Goal: Use online tool/utility: Utilize a website feature to perform a specific function

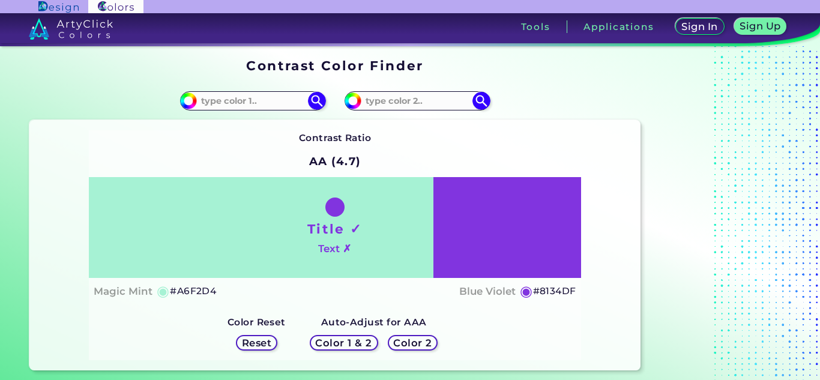
click at [496, 246] on div "Title ✓ Text ✗" at bounding box center [335, 227] width 492 height 101
click at [553, 289] on h5 "#8134DF" at bounding box center [554, 291] width 43 height 16
click at [569, 289] on h5 "#8134DF" at bounding box center [554, 291] width 43 height 16
click at [569, 289] on h5 "#8134DF copied" at bounding box center [554, 291] width 43 height 16
copy h5 "8134DF copied"
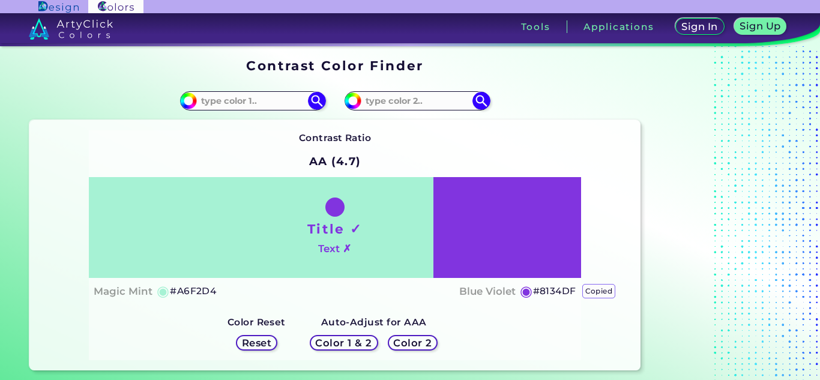
click at [569, 289] on h5 "#8134DF copied copied" at bounding box center [554, 291] width 43 height 16
click at [569, 289] on h5 "#8134DF copied copied copied" at bounding box center [554, 291] width 43 height 16
copy h5 "8134DF copied copied copied"
click at [569, 289] on h5 "#8134DF copied copied" at bounding box center [554, 291] width 43 height 16
click at [569, 289] on h5 "#8134DF copied copied copied" at bounding box center [554, 291] width 43 height 16
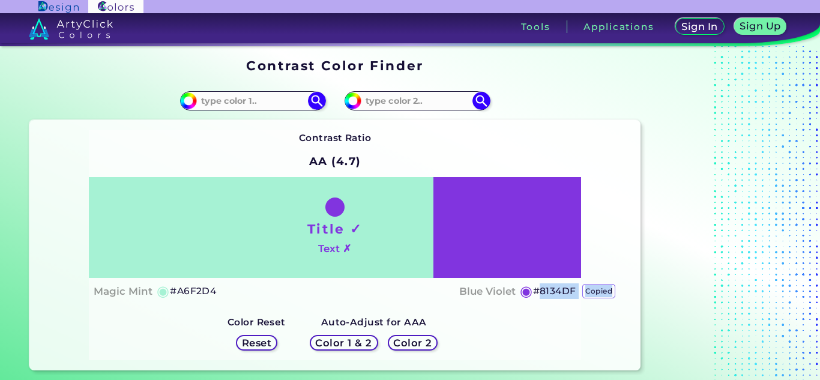
copy h5 "8134DF copied copied copied"
click at [485, 208] on div "Title ✓ Text ✗" at bounding box center [335, 227] width 492 height 101
click at [439, 99] on input at bounding box center [417, 101] width 112 height 16
paste input "#8134DF<p style="position: absolute; z-index: 10; top: 13px; left: 82px; transf…"
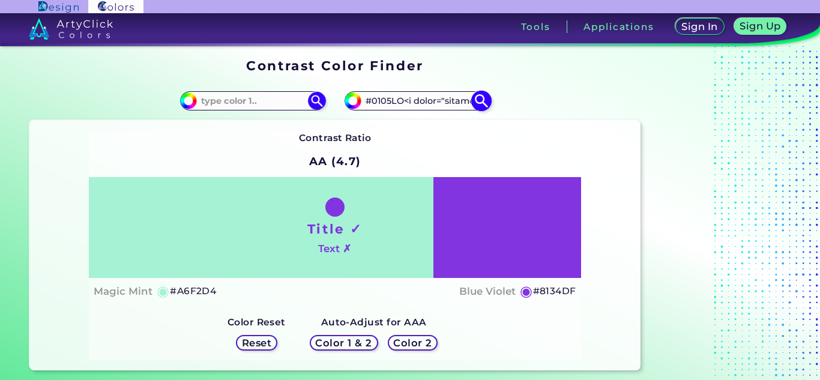
scroll to position [0, 4357]
type input "#8134DF<p style="position: absolute; z-index: 10; top: 13px; left: 82px; transf…"
click at [446, 103] on input "#8134DF<p style="position: absolute; z-index: 10; top: 13px; left: 82px; transf…" at bounding box center [417, 101] width 112 height 16
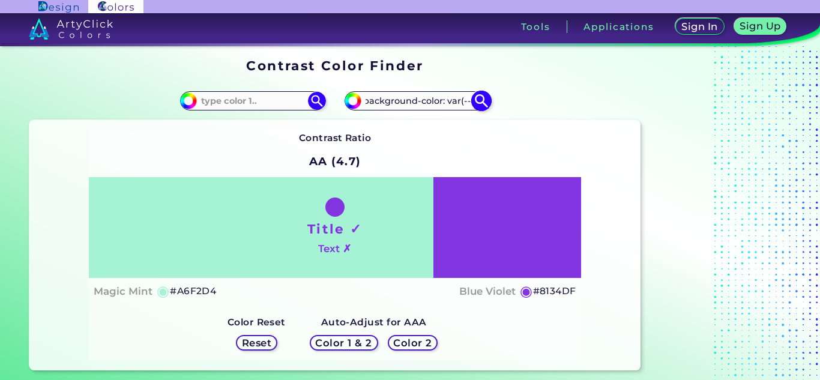
click at [446, 103] on input "#8134DF<p style="position: absolute; z-index: 10; top: 13px; left: 82px; transf…" at bounding box center [417, 101] width 112 height 16
click at [418, 102] on input at bounding box center [417, 101] width 112 height 16
paste input "436837"
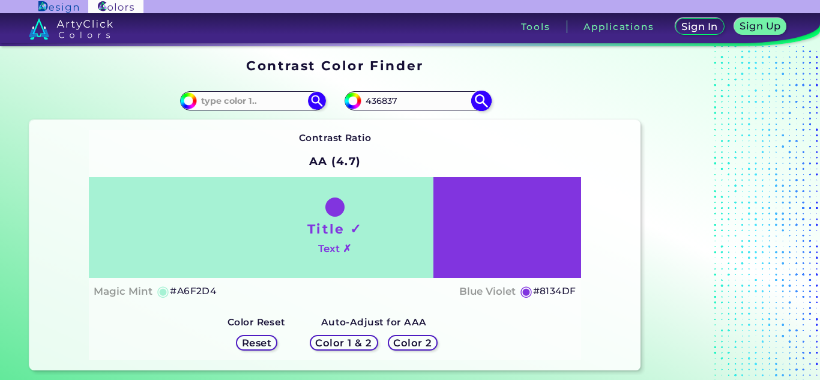
click at [365, 101] on input "436837" at bounding box center [417, 101] width 112 height 16
type input "#436837"
click at [248, 96] on input at bounding box center [253, 101] width 112 height 16
click at [240, 99] on input at bounding box center [253, 101] width 112 height 16
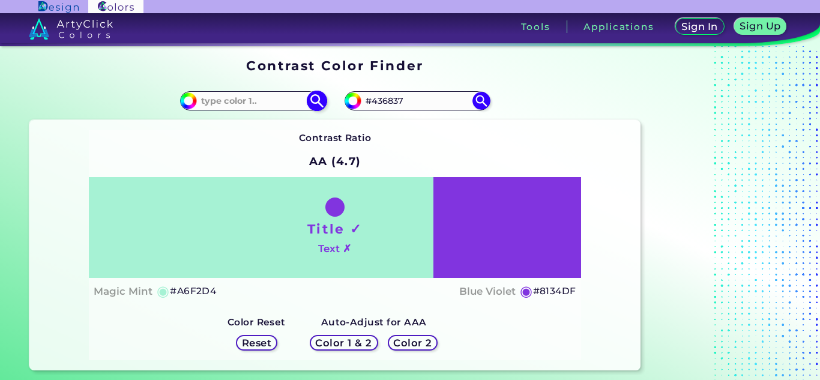
paste input "E8E5E3"
click at [202, 101] on input "E8E5E3" at bounding box center [253, 101] width 112 height 16
type input "#E8E5E3"
type input "#e8e5e3"
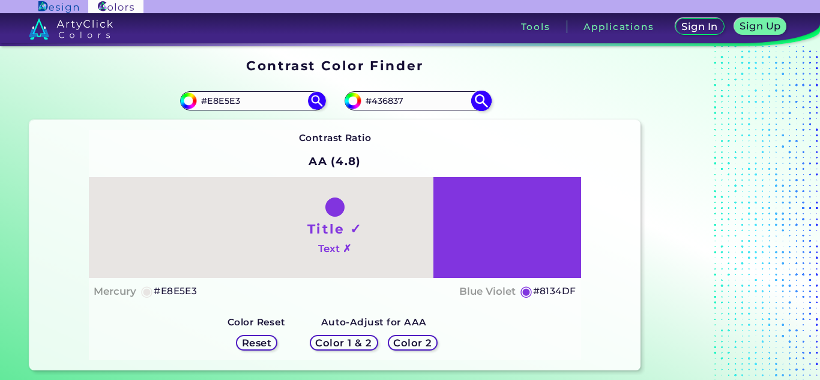
drag, startPoint x: 413, startPoint y: 101, endPoint x: 361, endPoint y: 101, distance: 52.2
click at [361, 101] on div "#8134df #436837" at bounding box center [416, 100] width 145 height 19
click at [420, 98] on input "#436837" at bounding box center [417, 101] width 112 height 16
type input "#436837"
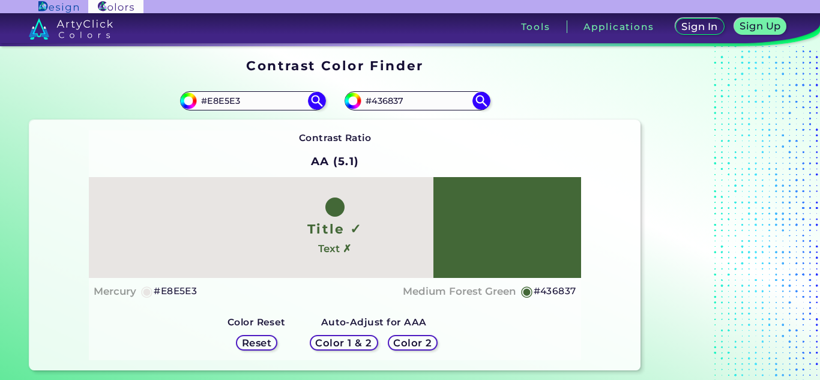
click at [583, 103] on div "#436837 #436837" at bounding box center [487, 101] width 305 height 38
click at [413, 95] on input "#436837" at bounding box center [417, 101] width 112 height 16
click at [480, 101] on img at bounding box center [480, 101] width 21 height 21
click at [431, 98] on input "#436837" at bounding box center [417, 101] width 112 height 16
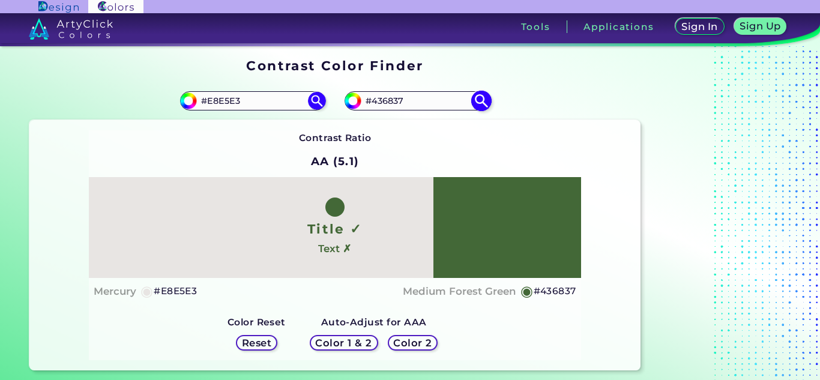
paste input "3D5236"
type input "#3D5236"
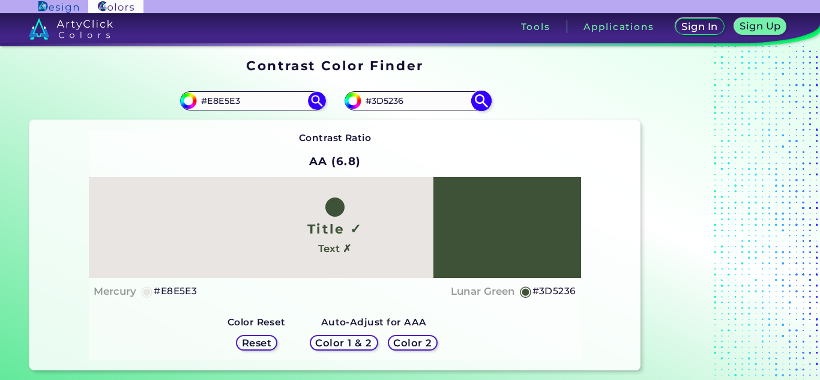
click at [358, 102] on input "#3d5236" at bounding box center [351, 99] width 15 height 15
type input "#43583c"
type input "#43583C"
type input "#465a3f"
type input "#465A3F"
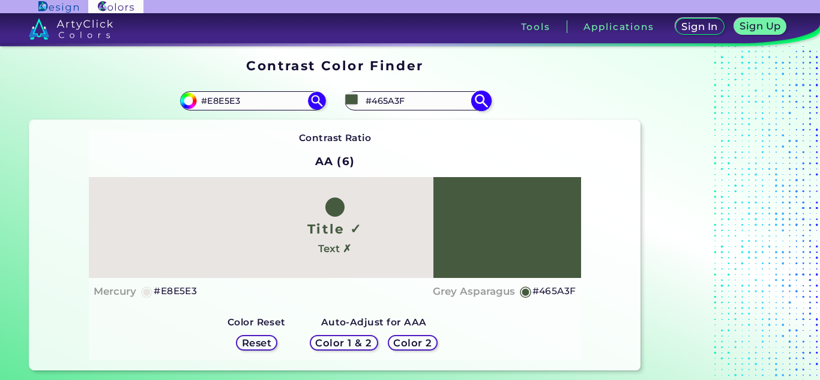
type input "#44573d"
type input "#44573D"
type input "#44563e"
type input "#44563E"
type input "#42523d"
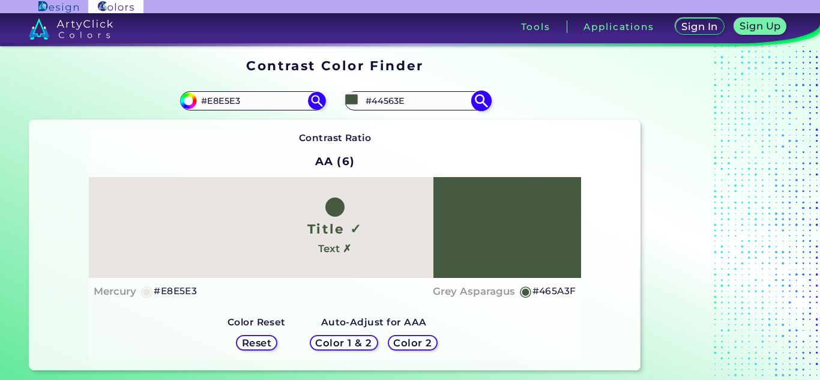
type input "#42523D"
type input "#42513d"
type input "#42513D"
type input "#404e3b"
type input "#404E3B"
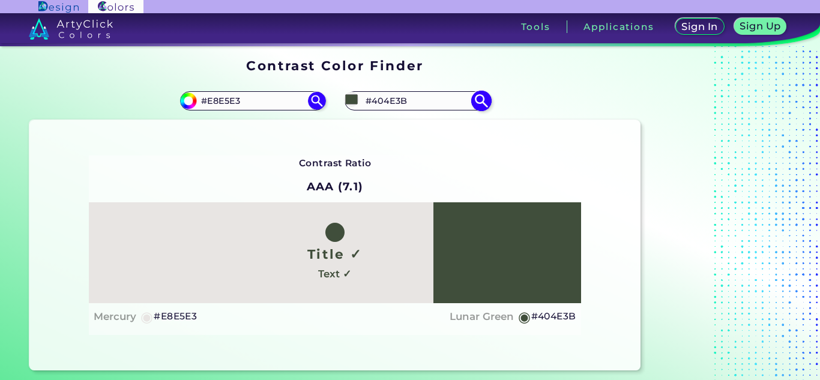
type input "#3e4b3a"
type input "#3E4B3A"
type input "#3c4837"
type input "#3C4837"
type input "#3c4738"
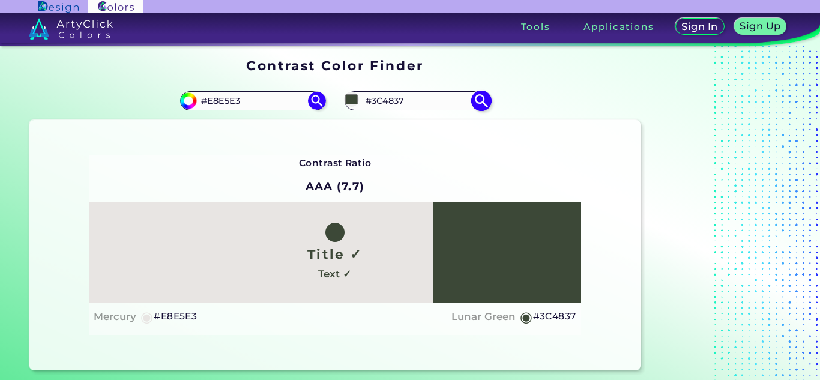
type input "#3C4738"
type input "#3a4436"
type input "#3A4436"
click at [569, 129] on div "Contrast Ratio AAA (8.1) Title ✓ Text ✓ Mercury ◉ #E8E5E3 Lunar Green ◉ #3A4436" at bounding box center [334, 245] width 611 height 250
click at [355, 98] on input "#3a4436" at bounding box center [351, 99] width 15 height 15
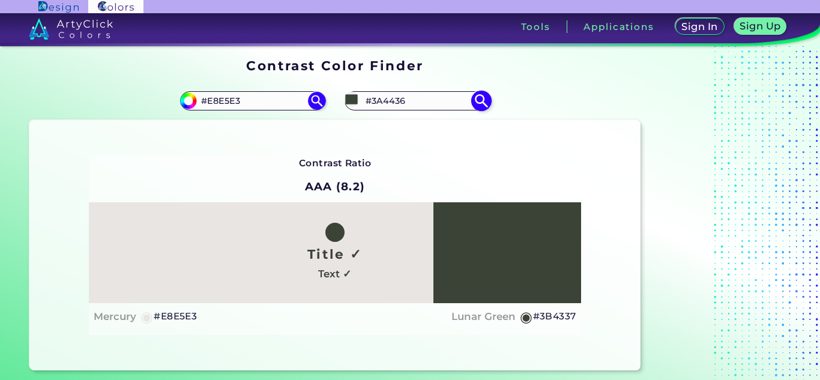
type input "#3b4337"
type input "#3B4337"
type input "#3d453a"
type input "#3D453A"
type input "#424c3e"
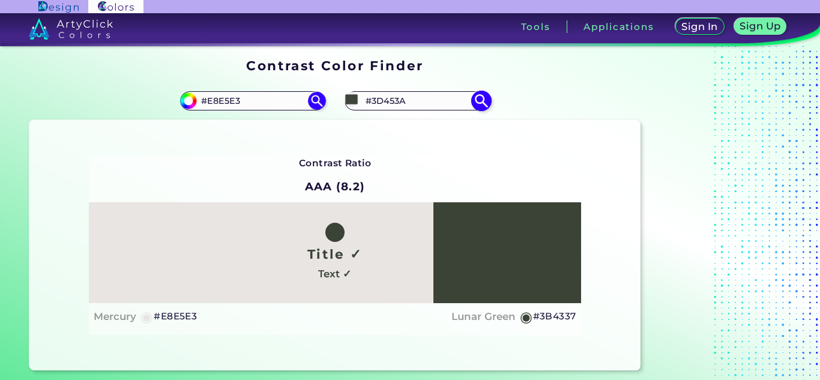
type input "#424C3E"
type input "#475143"
type input "#4a5346"
type input "#4A5346"
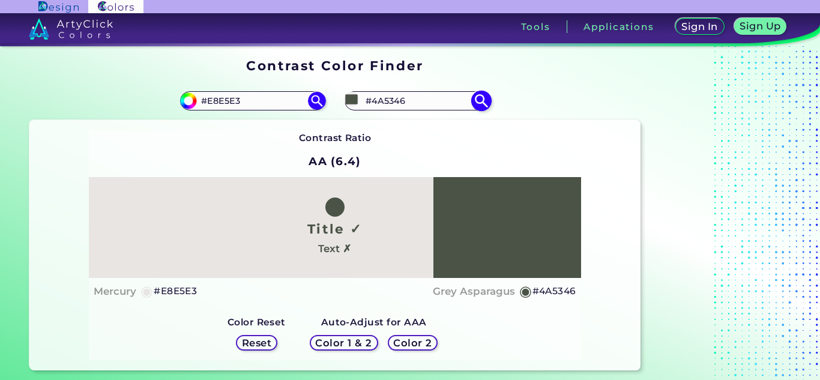
type input "#4c5648"
type input "#4C5648"
type input "#4a5346"
type input "#4A5346"
type input "#475143"
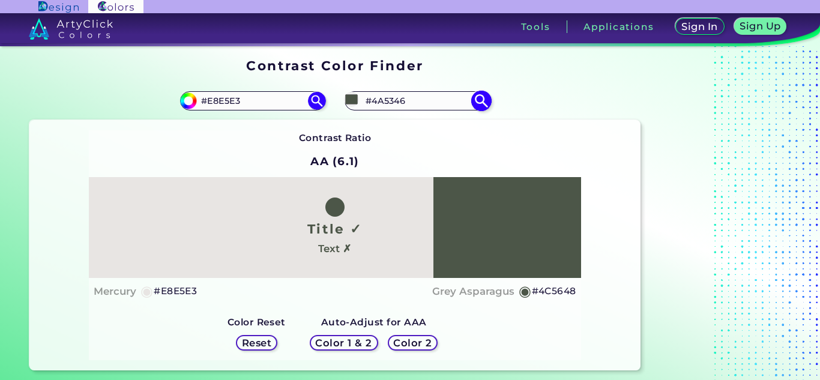
type input "#475143"
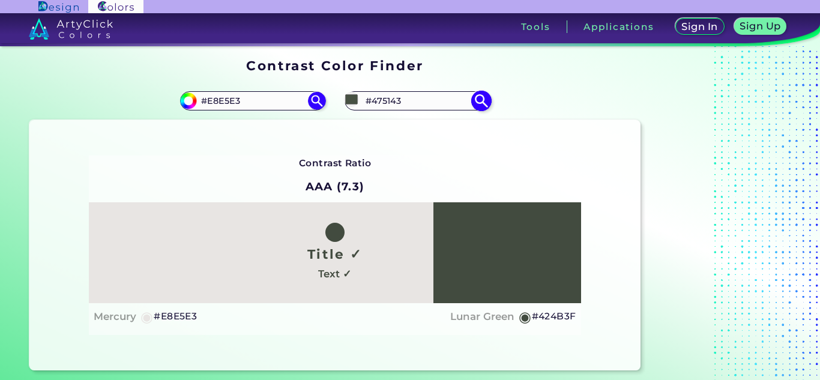
type input "#424b3f"
type input "#424B3F"
type input "#3d453a"
type input "#3D453A"
type input "#3b4338"
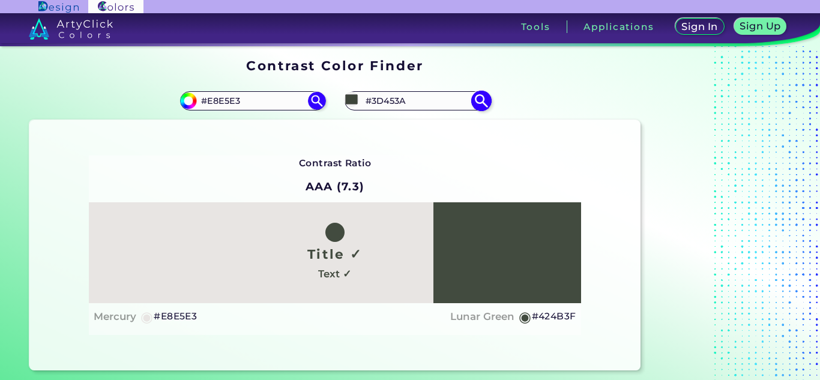
type input "#3B4338"
type input "#393f36"
type input "#393F36"
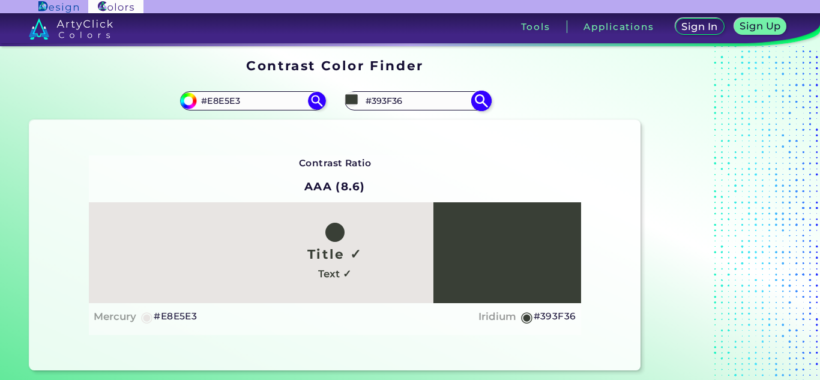
type input "#363d33"
type input "#363D33"
type input "#363d34"
type input "#363D34"
type input "#363c34"
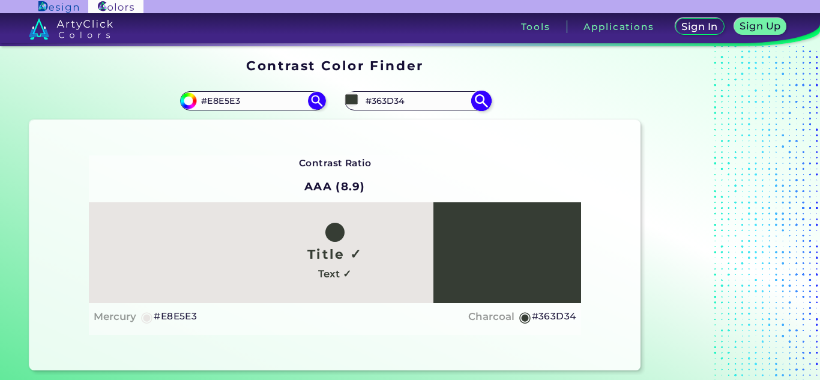
type input "#363C34"
type input "#393e37"
type input "#393E37"
type input "#3b4139"
type input "#3B4139"
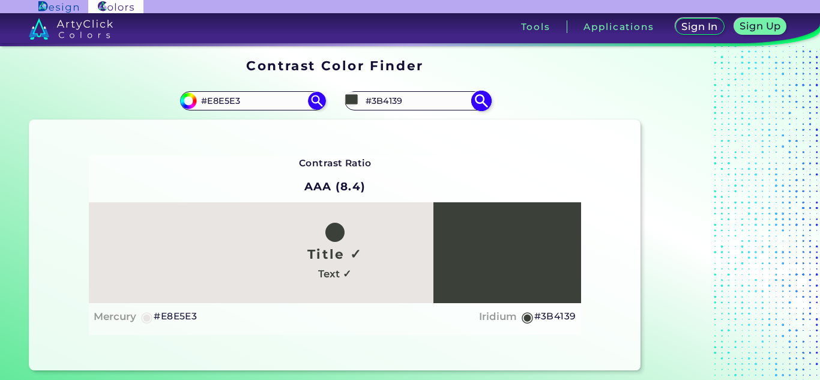
type input "#3c413a"
type input "#3C413A"
type input "#3e443c"
type input "#3E443C"
type input "#41463e"
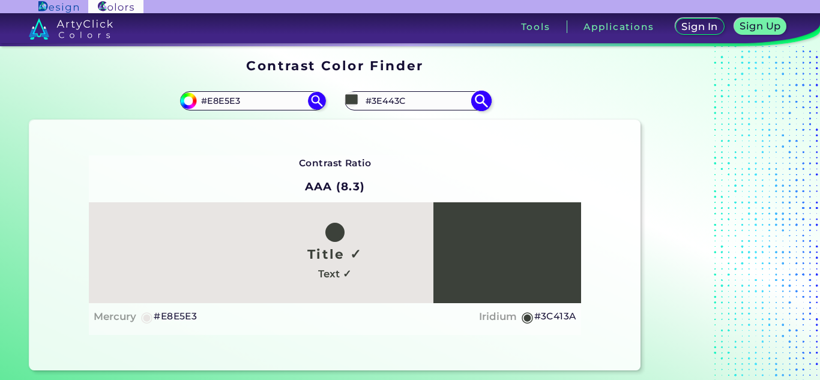
type input "#41463E"
type input "#434941"
type input "#484e46"
type input "#484E46"
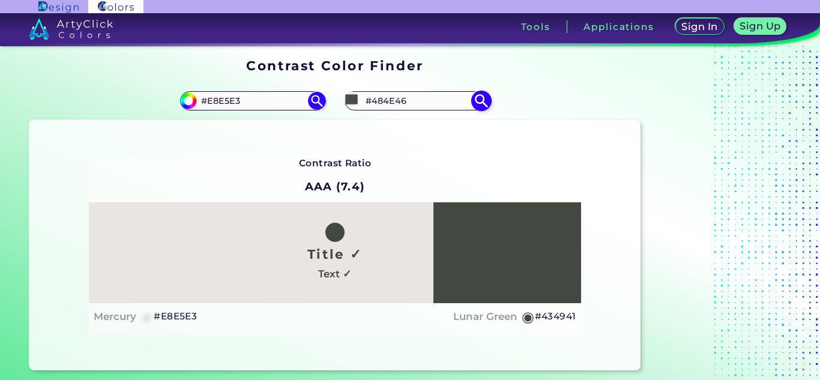
type input "#4b5049"
type input "#4B5049"
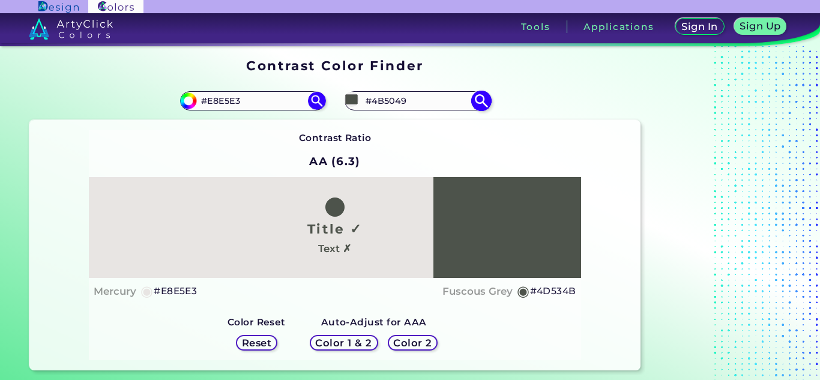
type input "#4d534b"
type input "#4D534B"
type input "#525850"
type input "#545c51"
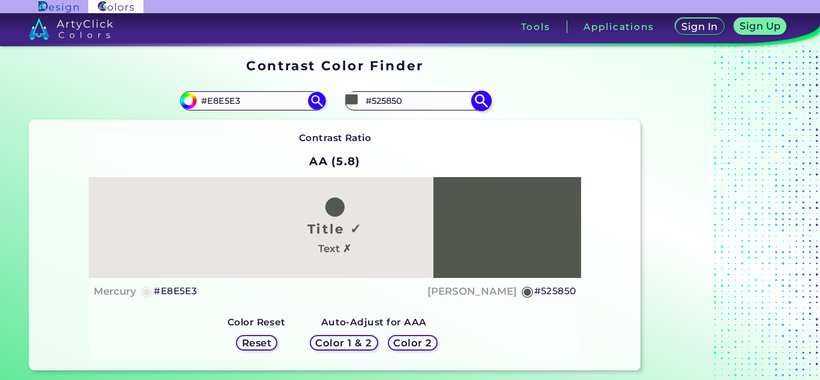
type input "#545C51"
type input "#575f53"
type input "#575F53"
type input "#5b6558"
type input "#5B6558"
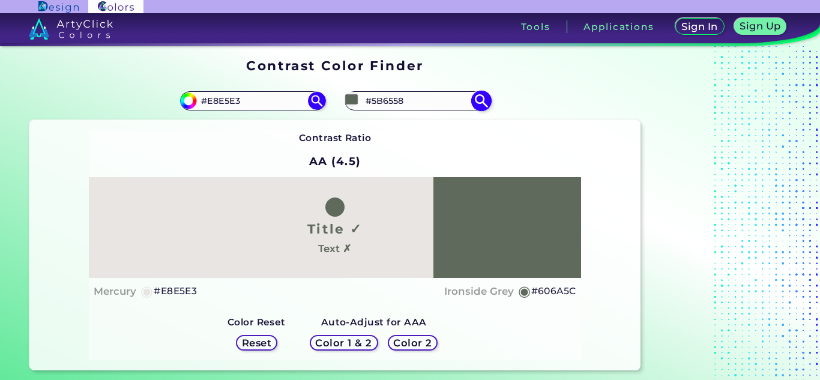
type input "#606a5c"
type input "#606A5C"
type input "#606b5b"
type input "#606B5B"
type input "#5e6959"
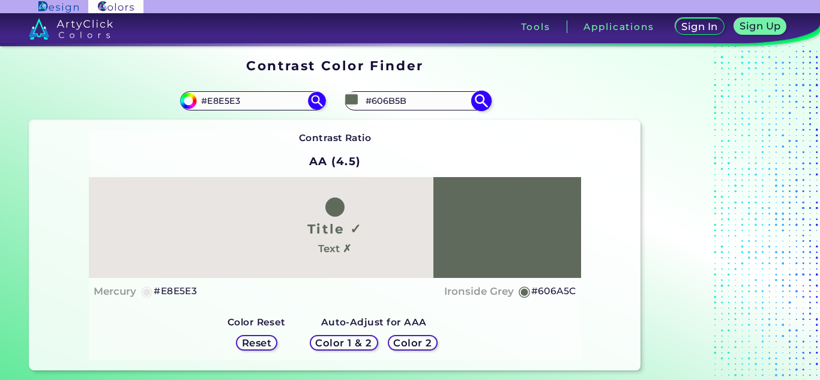
type input "#5E6959"
type input "#5d6a58"
type input "#5D6A58"
type input "#5b6756"
type input "#5B6756"
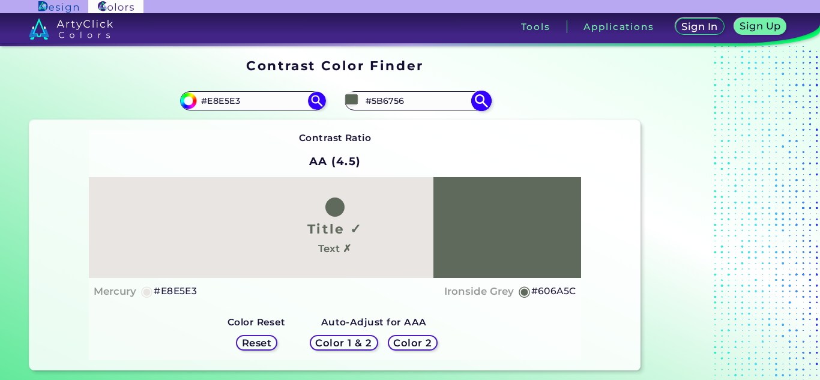
type input "#586454"
type input "#4c5747"
type input "#4C5747"
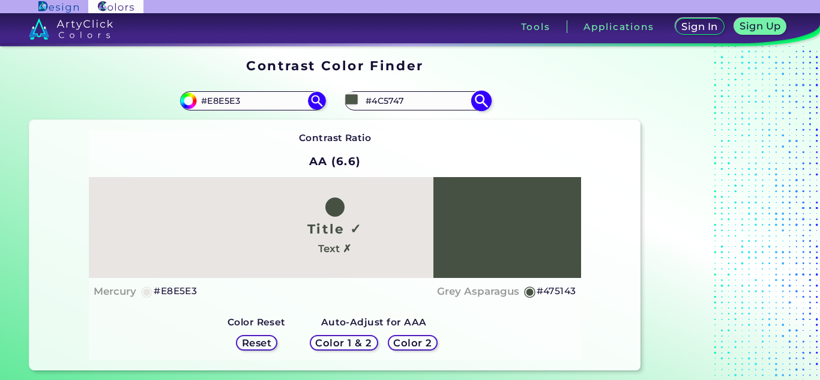
type input "#444f40"
type input "#444F40"
type input "#3a4436"
type input "#3A4436"
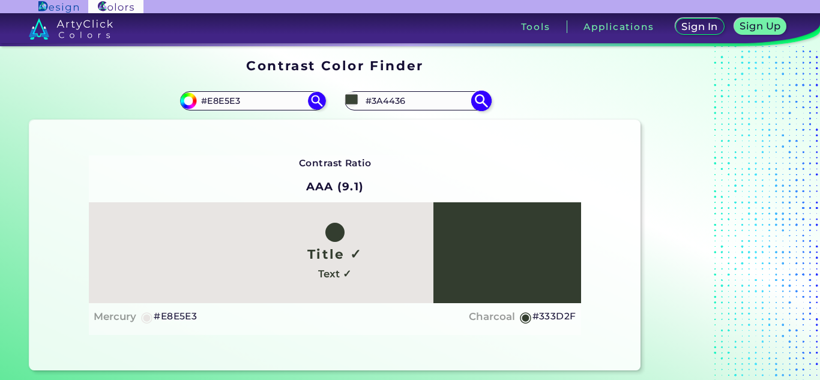
type input "#333d2f"
type input "#333D2F"
type input "#2e372a"
type input "#2E372A"
type input "#293125"
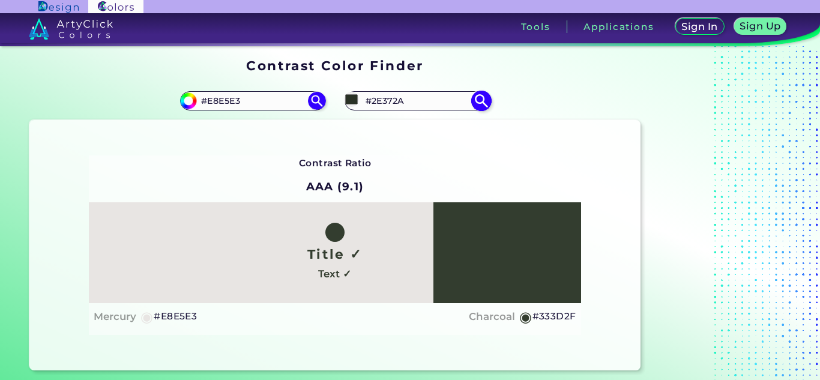
type input "#293125"
type input "#262f23"
type input "#262F23"
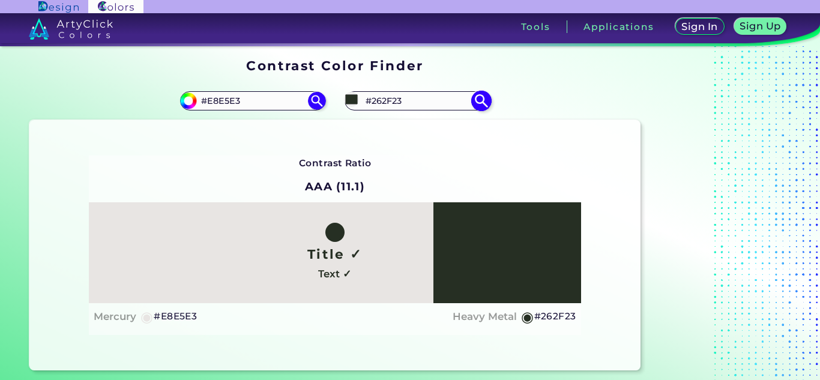
type input "#272e23"
type input "#272E23"
type input "#2b3428"
type input "#2B3428"
type input "#272e23"
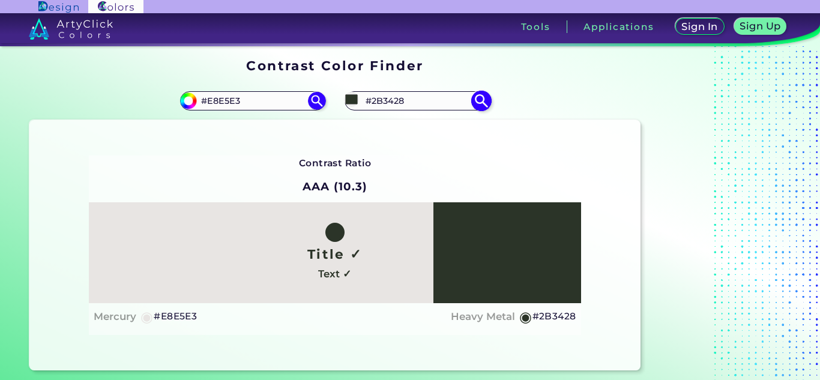
type input "#272E23"
type input "#242b21"
type input "#242B21"
type input "#22281f"
type input "#22281F"
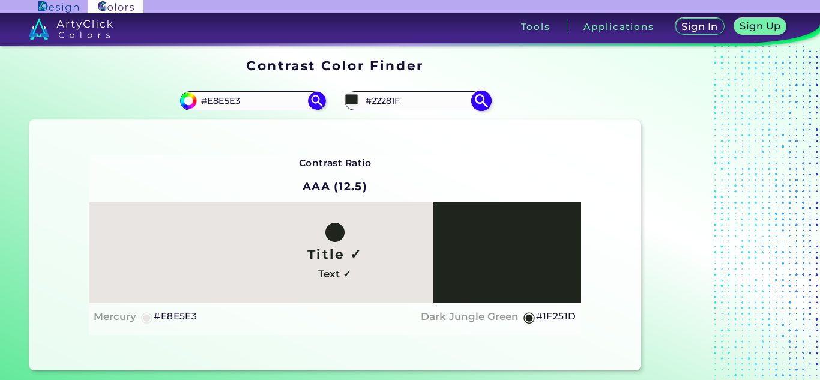
type input "#1f251d"
type input "#1F251D"
type input "#1d231b"
type input "#1D231B"
type input "#1d231a"
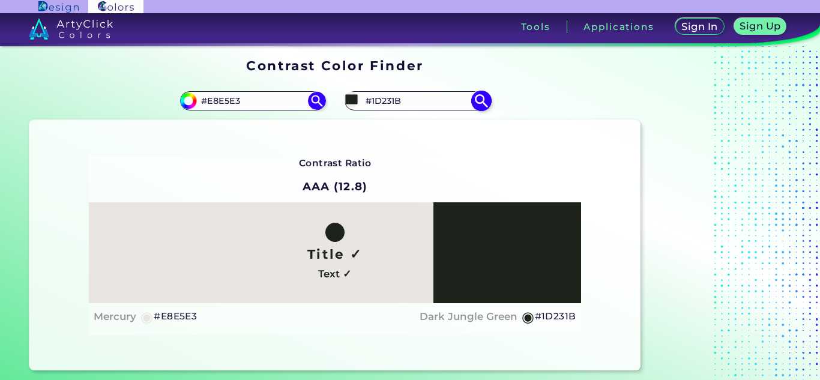
type input "#1D231A"
type input "#1a2118"
type input "#1A2118"
type input "#1a2117"
type input "#1A2117"
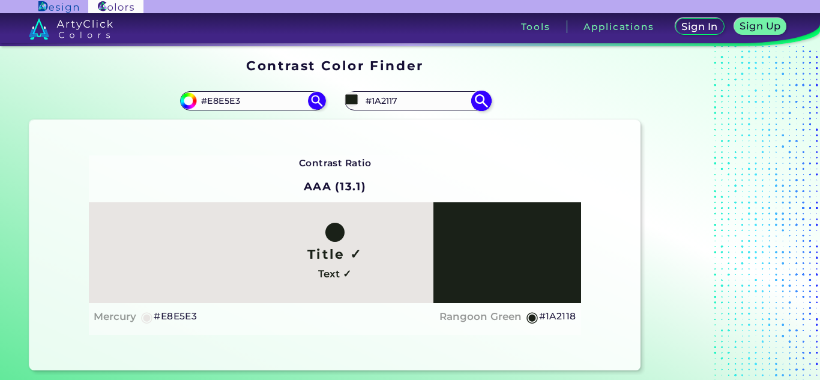
type input "#1c2518"
type input "#1C2518"
click at [608, 137] on div "Contrast Ratio AAA (12.6) Title ✓ Text ✓ Mercury ◉ #E8E5E3 Rangoon Green ◉ #1C2…" at bounding box center [334, 245] width 611 height 250
click at [350, 101] on input "#1c2518" at bounding box center [351, 99] width 15 height 15
type input "#232e1f"
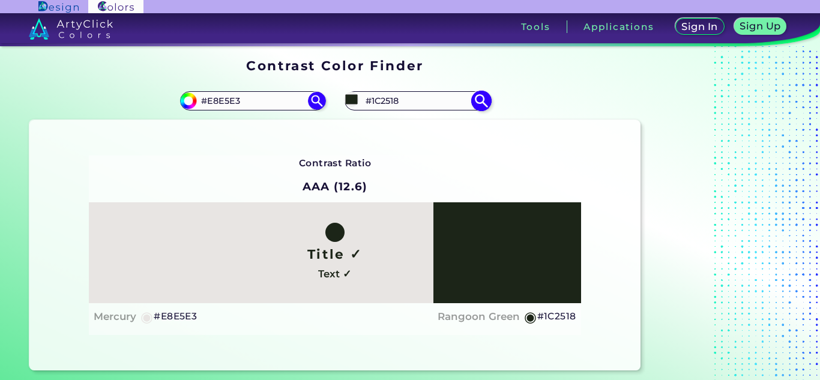
type input "#232E1F"
type input "#232e1e"
type input "#232E1E"
type input "#253120"
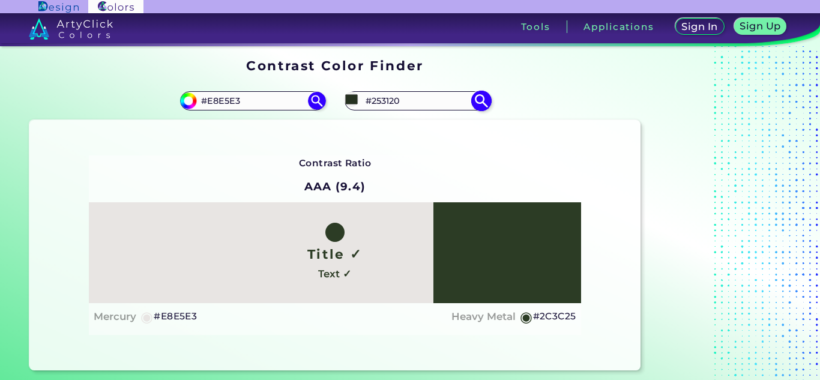
type input "#2c3d24"
type input "#2C3D24"
type input "#2e4026"
type input "#2E4026"
type input "#304328"
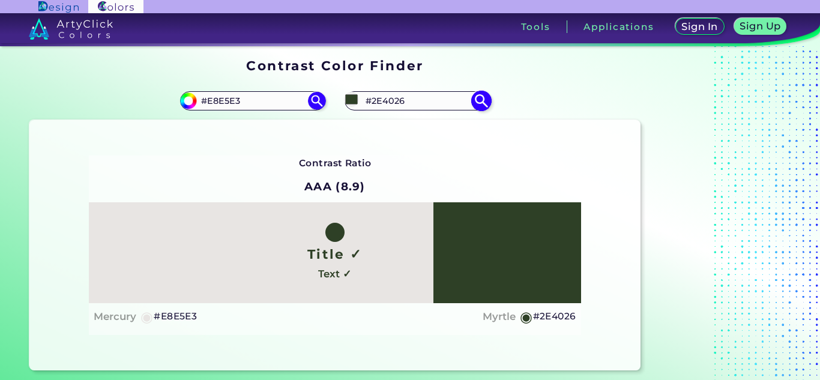
type input "#304328"
type input "#32472a"
type input "#32472A"
type input "#354a2b"
type input "#354A2B"
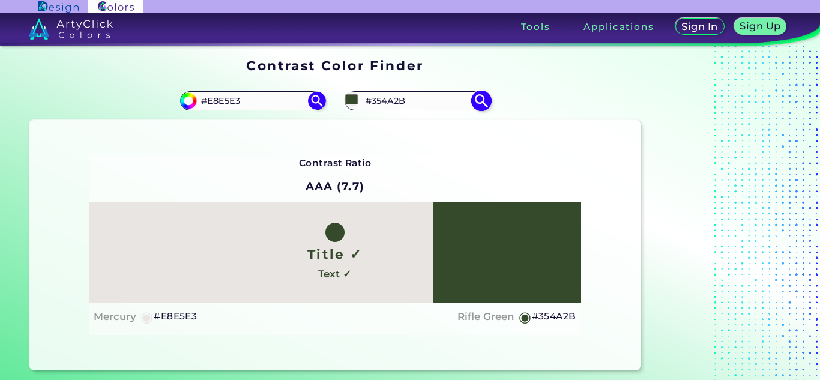
type input "#374e2d"
type input "#374E2D"
type input "#39522e"
type input "#39522E"
type input "#38522d"
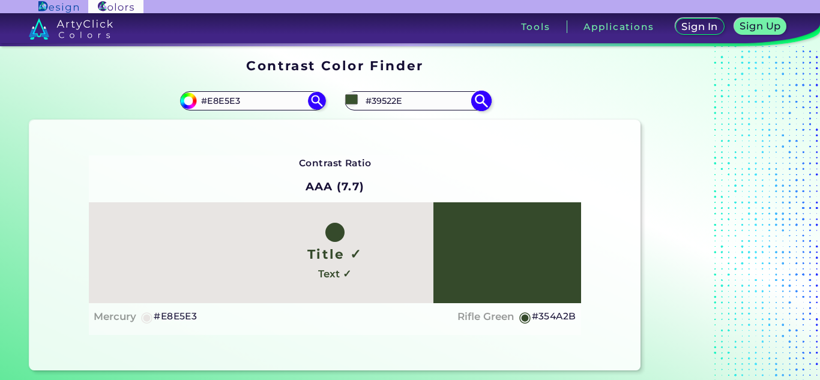
type input "#38522D"
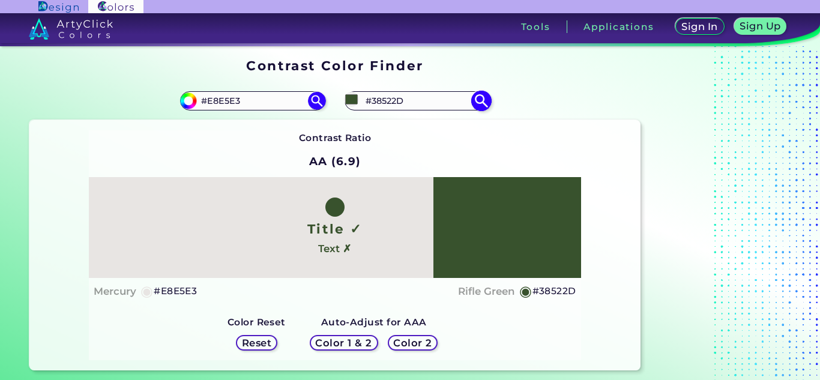
type input "#3b5530"
type input "#3B5530"
type input "#39522e"
type input "#39522E"
type input "#374e2d"
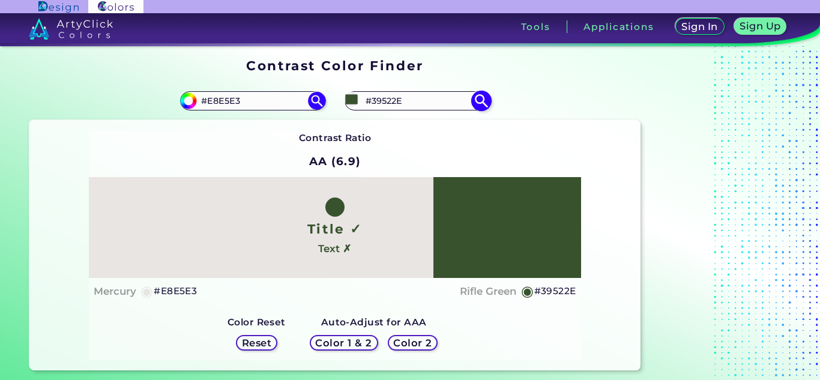
type input "#374E2D"
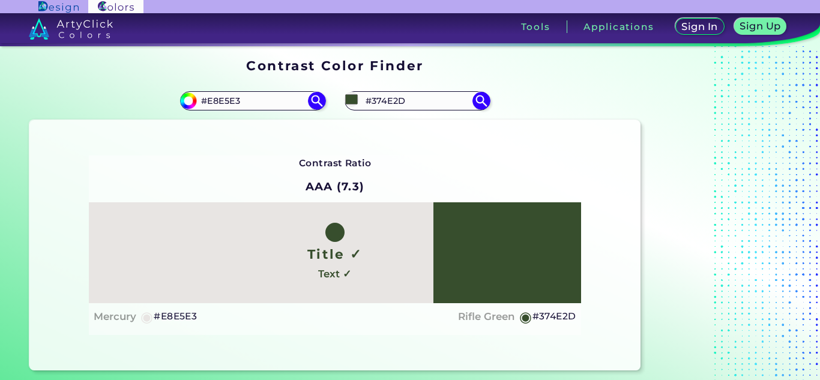
type input "#374e2d"
click at [575, 172] on div "Contrast Ratio AAA (7.3) Title ✓ Text ✓ Mercury ◉ #E8E5E3 ◉ Reset" at bounding box center [335, 244] width 492 height 179
click at [416, 97] on input "#374E2D" at bounding box center [417, 101] width 112 height 16
click at [619, 86] on div "#374e2d #374E2D" at bounding box center [487, 101] width 305 height 38
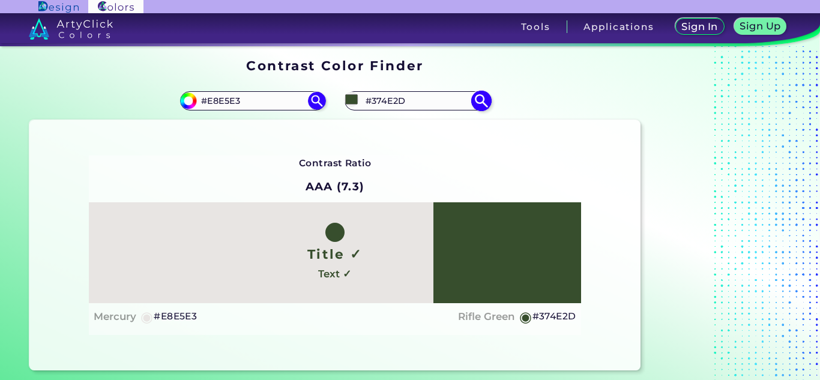
click at [414, 101] on input "#374E2D" at bounding box center [417, 101] width 112 height 16
paste input "FFBF43"
type input "#FFBF43"
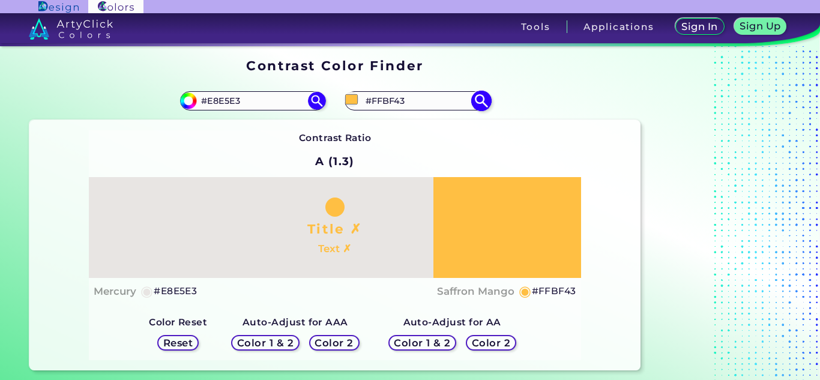
click at [350, 100] on input "#ffbf43" at bounding box center [351, 99] width 15 height 15
type input "#ffc042"
type input "#FFC042"
type input "#fbbd41"
type input "#FBBD41"
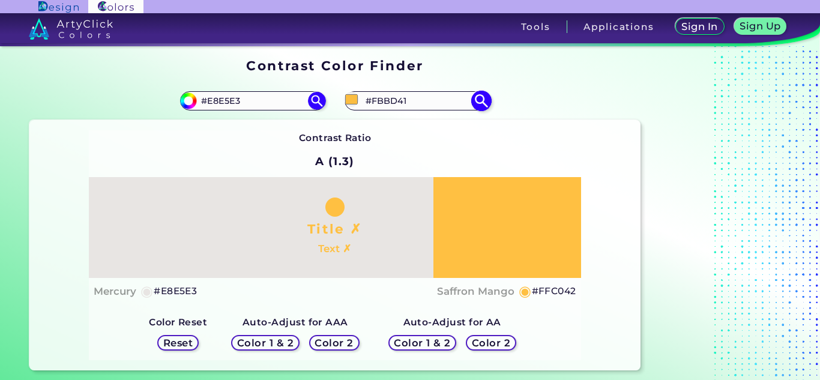
type input "#edb035"
type input "#EDB035"
type input "#d3961d"
type input "#D3961D"
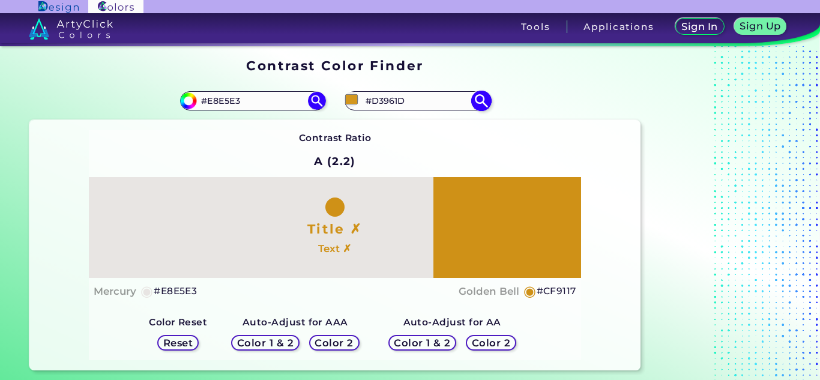
type input "#c58911"
type input "#C58911"
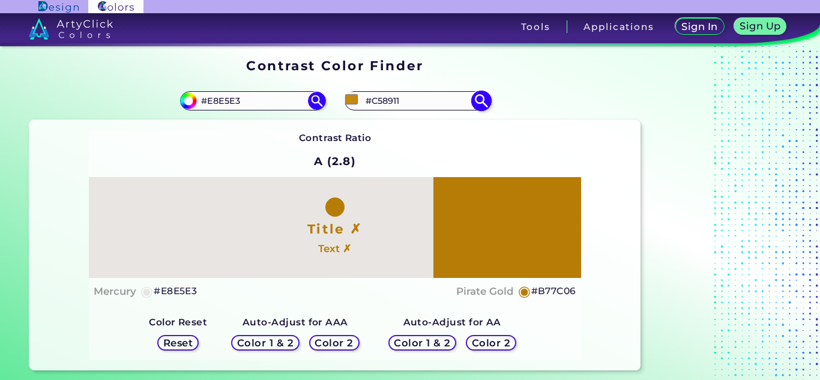
type input "#b77c06"
type input "#B77C06"
type input "#b07603"
type input "#B07603"
type input "#aa7203"
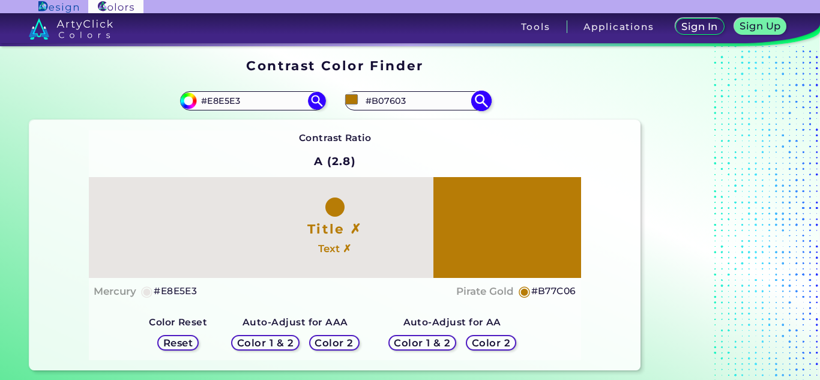
type input "#AA7203"
type input "#a56f03"
type input "#A56F03"
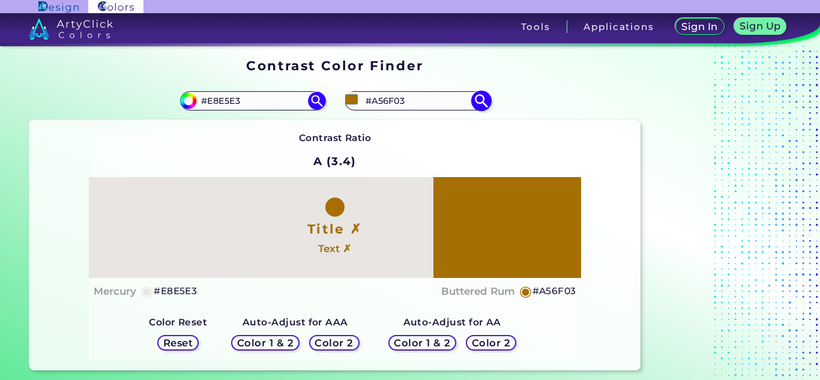
type input "#a26c02"
type input "#A26C02"
type input "#a06c03"
type input "#A06C03"
type input "#a26d01"
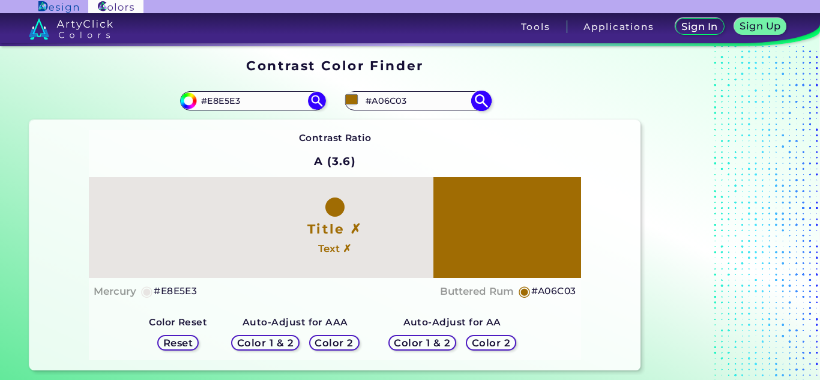
type input "#A26D01"
type input "#a36d00"
type input "#A36D00"
type input "#a87000"
type input "#A87000"
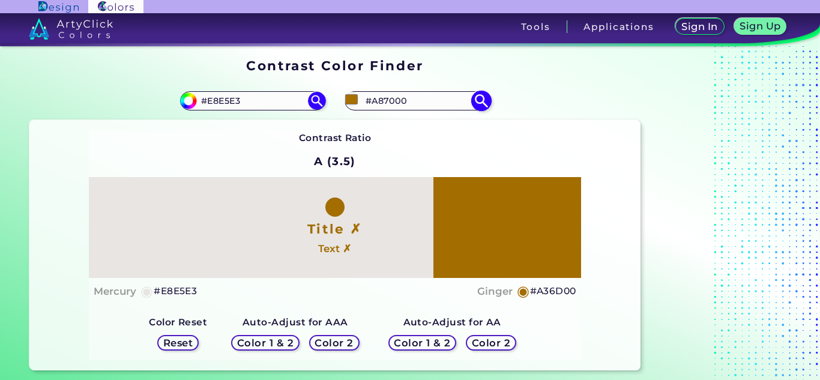
type input "#ad7400"
type input "#AD7400"
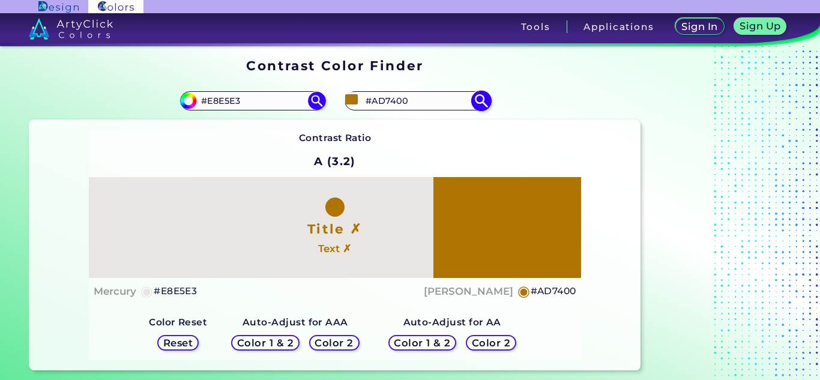
type input "#b37700"
type input "#B37700"
type input "#b87a00"
type input "#B87A00"
type input "#bd7e00"
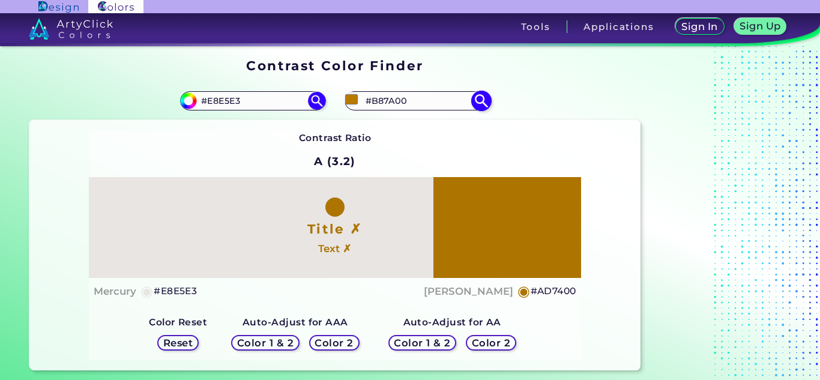
type input "#BD7E00"
type input "#c28100"
type input "#C28100"
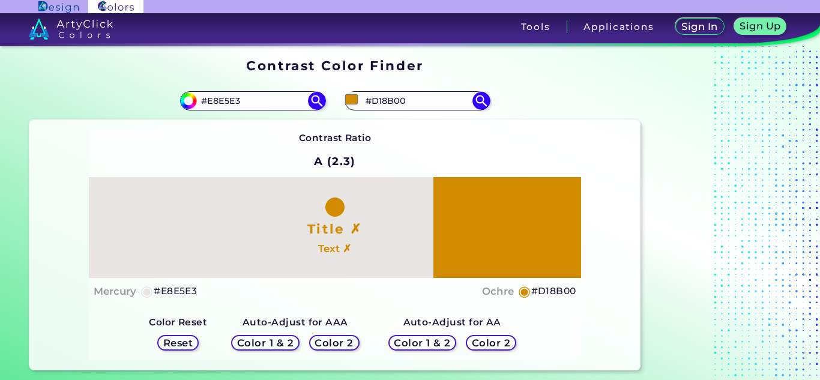
click at [572, 124] on div "Contrast Ratio A (2.3) Title ✗ Text ✗ Mercury ◉ #E8E5E3 Ochre ◉ #D18B00 Color 1…" at bounding box center [334, 245] width 611 height 250
click at [352, 98] on input "#d18b00" at bounding box center [351, 99] width 15 height 15
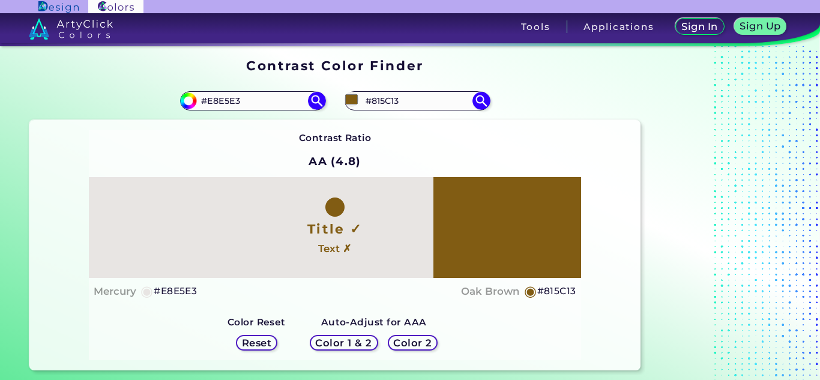
click at [561, 109] on div "#815c13 #815C13" at bounding box center [487, 101] width 305 height 38
click at [482, 101] on img at bounding box center [480, 101] width 21 height 21
click at [353, 98] on input "#815c13" at bounding box center [351, 99] width 15 height 15
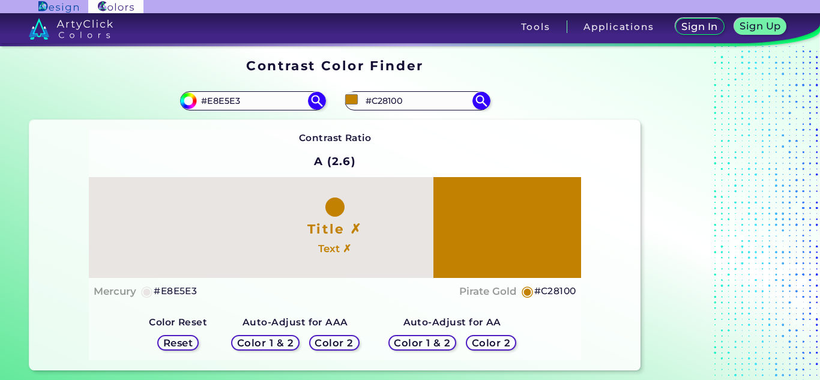
click at [551, 128] on div "Contrast Ratio A (2.6) Title ✗ Text ✗ Mercury ◉ #E8E5E3 Pirate Gold ◉ #C28100 R…" at bounding box center [334, 245] width 611 height 250
click at [350, 97] on input "#c28100" at bounding box center [351, 99] width 15 height 15
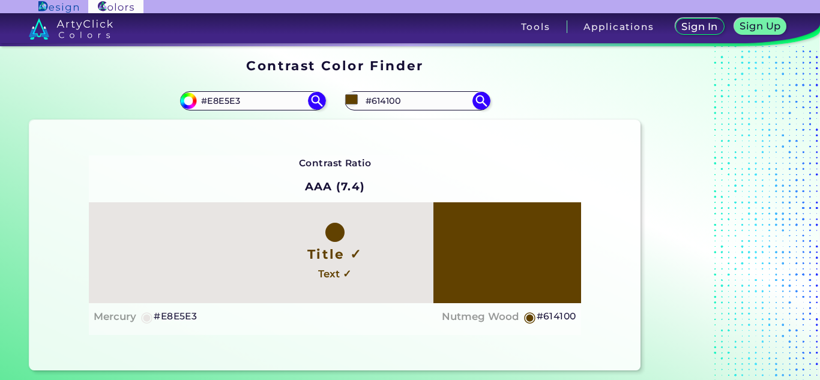
click at [569, 134] on div "Contrast Ratio AAA (7.4) Title ✓ Text ✓ Mercury ◉ #E8E5E3 Nutmeg Wood ◉ #614100" at bounding box center [334, 245] width 611 height 250
click at [439, 97] on input "#614100" at bounding box center [417, 101] width 112 height 16
paste input "F3A51F"
